Goal: Transaction & Acquisition: Obtain resource

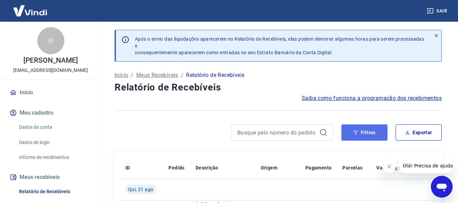
click at [359, 137] on button "Filtros" at bounding box center [364, 132] width 46 height 16
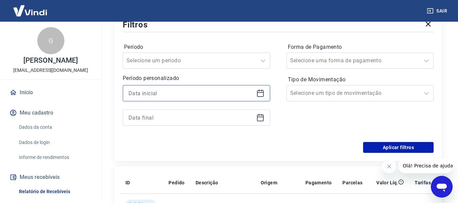
click at [157, 95] on input at bounding box center [190, 93] width 125 height 10
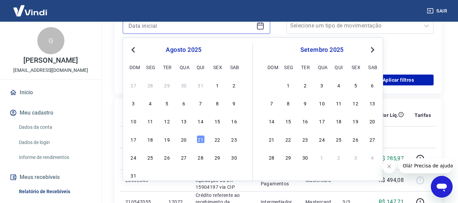
scroll to position [203, 0]
click at [166, 141] on div "19" at bounding box center [167, 139] width 8 height 8
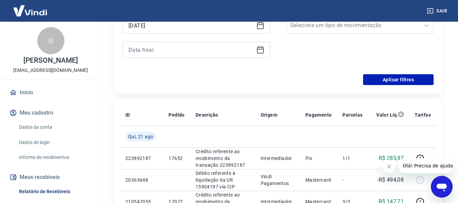
type input "[DATE]"
click at [180, 52] on input at bounding box center [190, 50] width 125 height 10
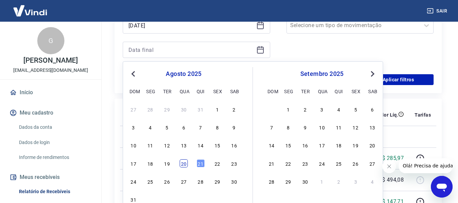
click at [186, 164] on div "20" at bounding box center [184, 163] width 8 height 8
type input "[DATE]"
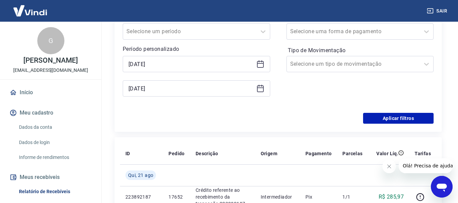
scroll to position [136, 0]
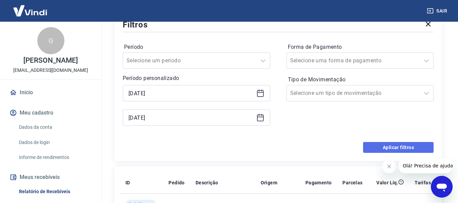
click at [383, 146] on button "Aplicar filtros" at bounding box center [398, 147] width 70 height 11
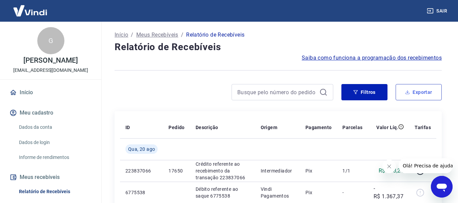
scroll to position [34, 0]
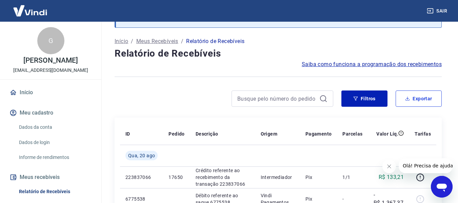
drag, startPoint x: 423, startPoint y: 104, endPoint x: 417, endPoint y: 107, distance: 6.8
click at [423, 104] on button "Exportar" at bounding box center [418, 98] width 46 height 16
type input "[DATE]"
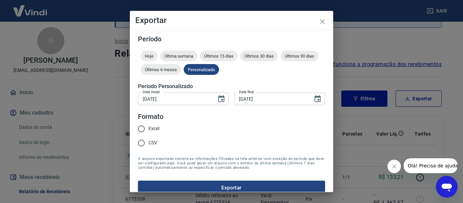
click at [152, 124] on label "Excel" at bounding box center [146, 129] width 25 height 14
click at [148, 124] on input "Excel" at bounding box center [141, 129] width 14 height 14
radio input "true"
click at [260, 182] on button "Exportar" at bounding box center [231, 188] width 187 height 14
